Goal: Task Accomplishment & Management: Use online tool/utility

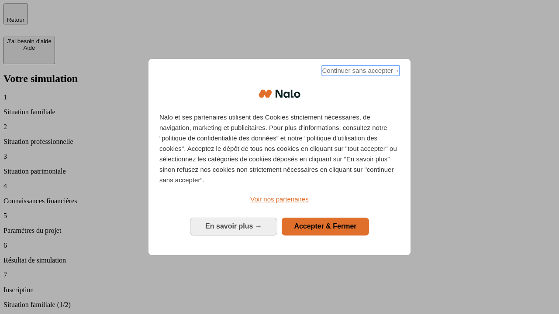
click at [360, 72] on span "Continuer sans accepter →" at bounding box center [361, 70] width 78 height 10
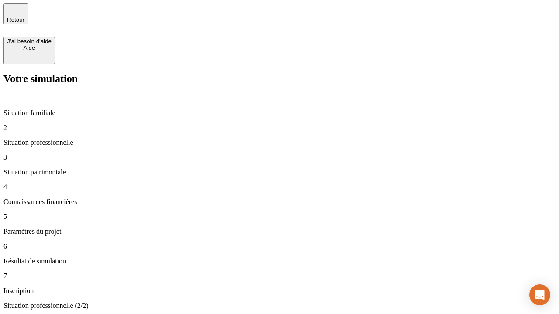
type input "30 000"
